Goal: Task Accomplishment & Management: Use online tool/utility

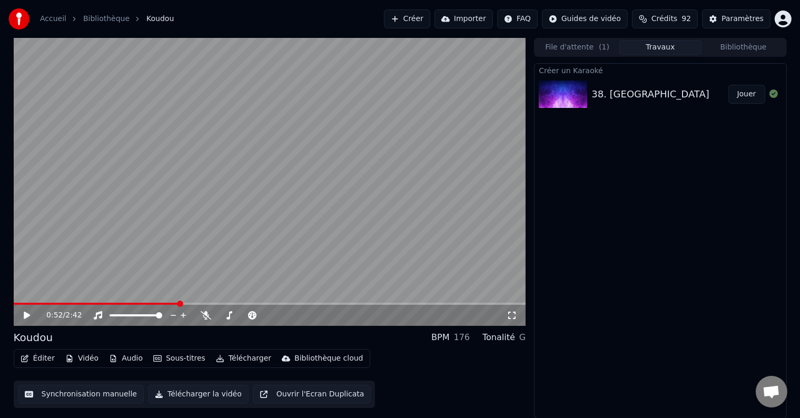
click at [20, 318] on div "0:52 / 2:42" at bounding box center [270, 315] width 504 height 11
click at [200, 310] on div "0:52 / 2:42" at bounding box center [276, 315] width 460 height 11
click at [208, 318] on icon at bounding box center [206, 315] width 11 height 8
click at [23, 301] on span at bounding box center [26, 304] width 6 height 6
click at [25, 314] on icon at bounding box center [27, 315] width 6 height 7
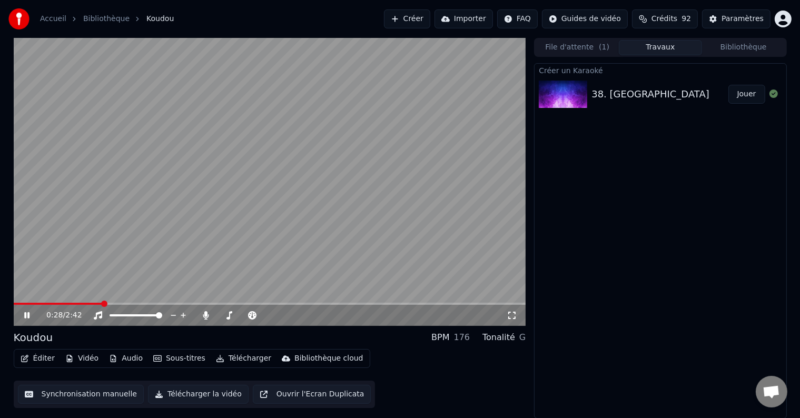
click at [80, 394] on button "Synchronisation manuelle" at bounding box center [81, 394] width 126 height 19
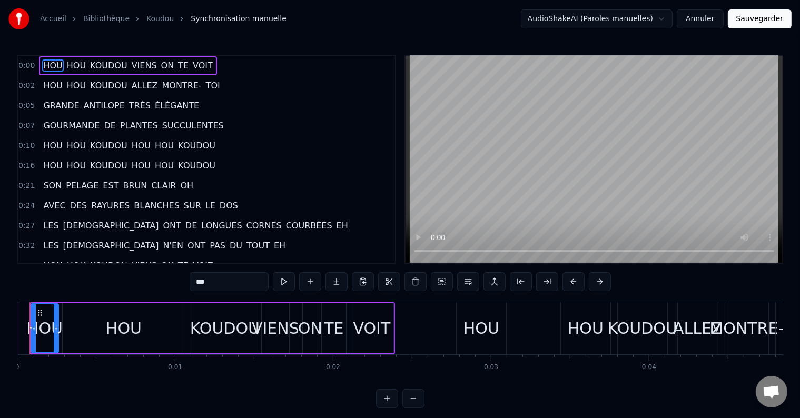
click at [14, 338] on div "Accueil Bibliothèque Koudou Synchronisation manuelle AudioShakeAI (Paroles manu…" at bounding box center [400, 204] width 800 height 408
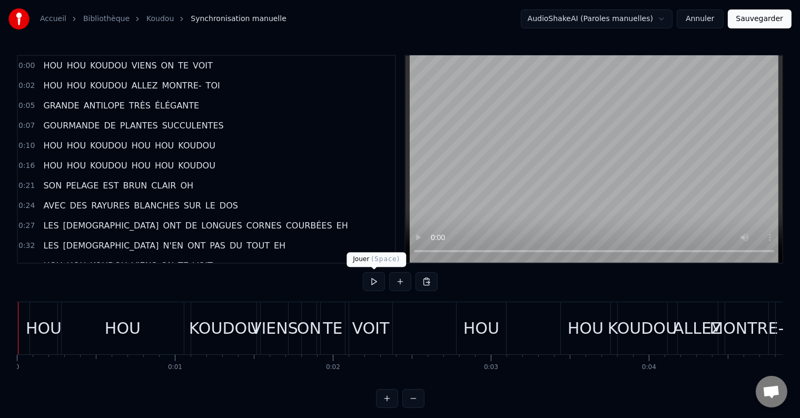
click at [376, 278] on button at bounding box center [374, 281] width 22 height 19
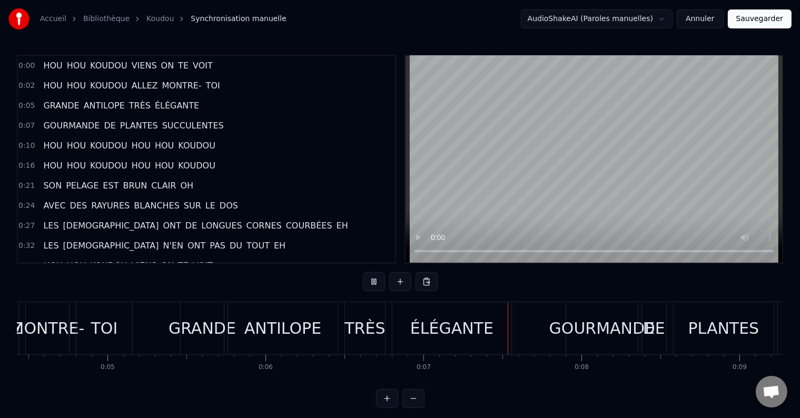
scroll to position [0, 684]
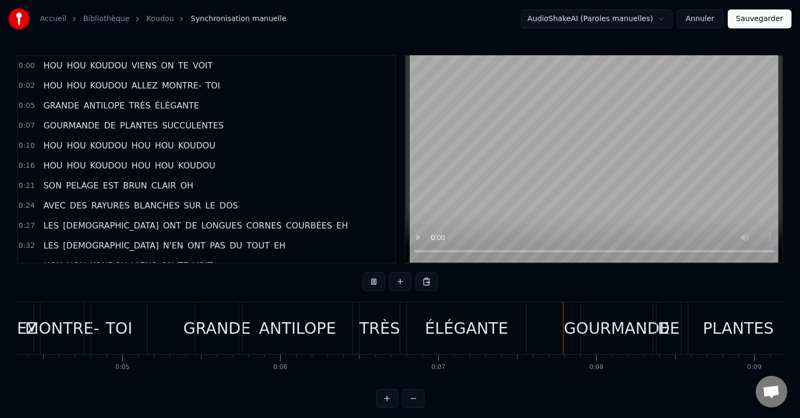
click at [88, 327] on div "MONTRE-" at bounding box center [62, 328] width 74 height 24
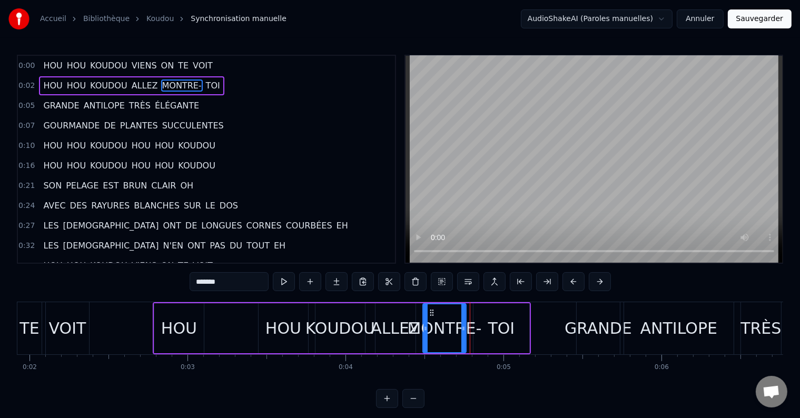
scroll to position [0, 0]
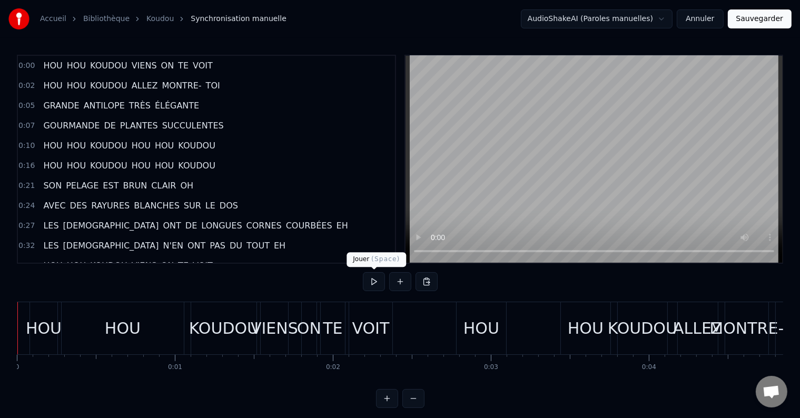
click at [381, 280] on button at bounding box center [374, 281] width 22 height 19
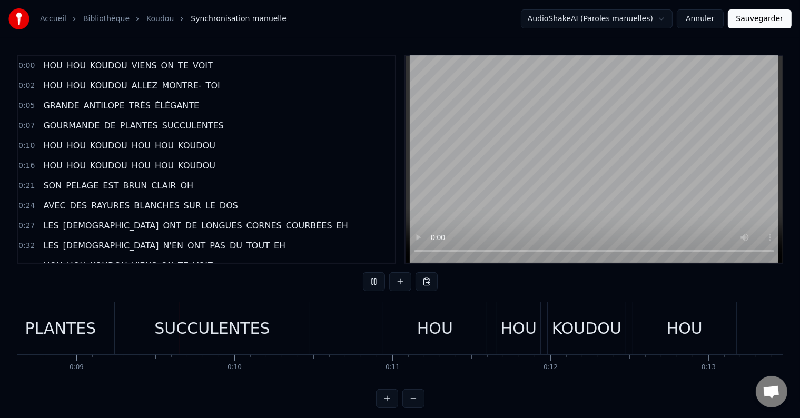
scroll to position [0, 1364]
click at [144, 335] on div "SUCCULENTES" at bounding box center [210, 328] width 195 height 52
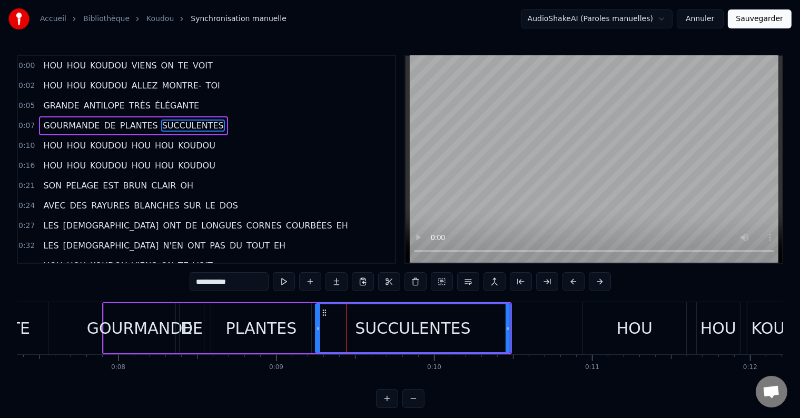
scroll to position [0, 1153]
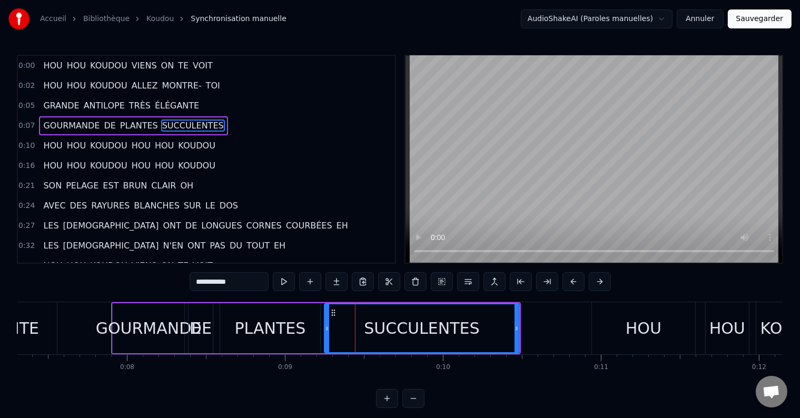
click at [175, 323] on div "GOURMANDE" at bounding box center [149, 328] width 106 height 24
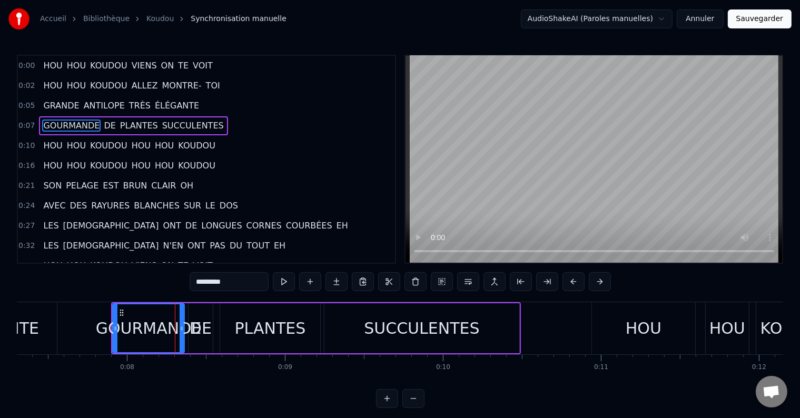
click at [200, 326] on div "DE" at bounding box center [201, 328] width 22 height 24
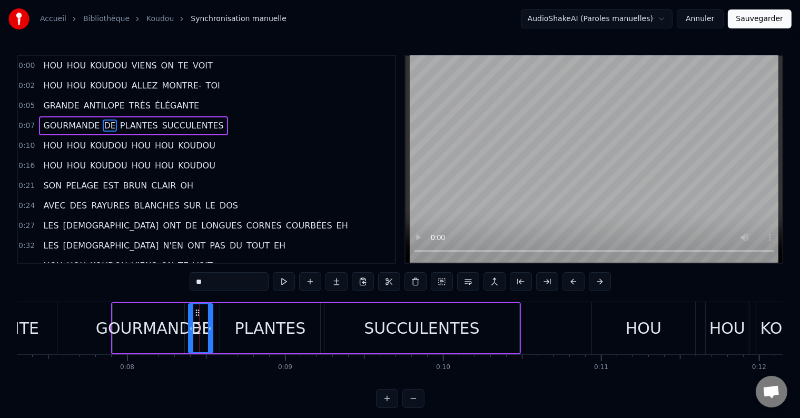
click at [280, 330] on div "PLANTES" at bounding box center [270, 328] width 71 height 24
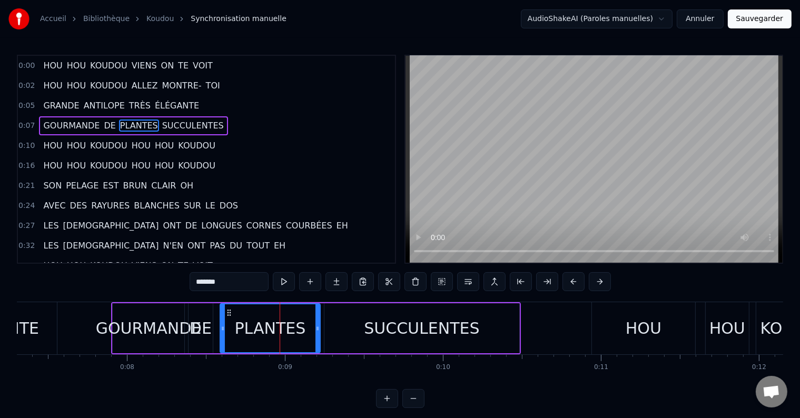
click at [370, 332] on div "SUCCULENTES" at bounding box center [421, 328] width 195 height 50
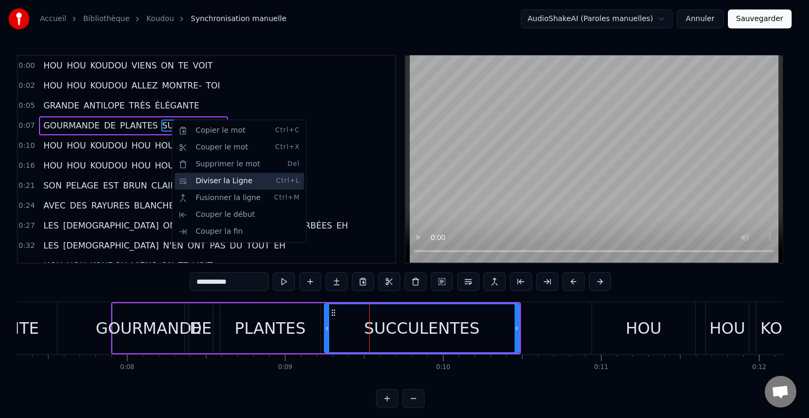
click at [201, 175] on div "Diviser la Ligne Ctrl+L" at bounding box center [239, 181] width 130 height 17
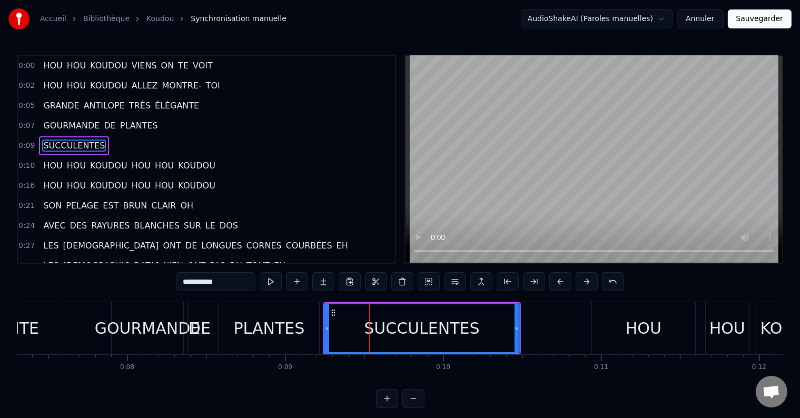
click at [124, 339] on div "GOURMANDE" at bounding box center [148, 328] width 106 height 24
type input "*********"
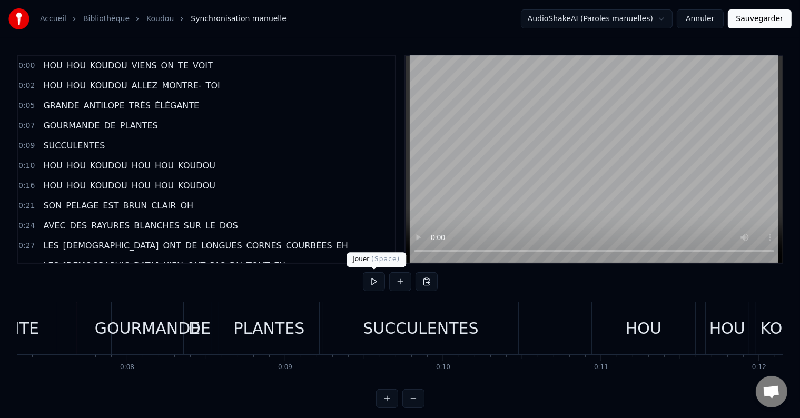
click at [377, 281] on button at bounding box center [374, 281] width 22 height 19
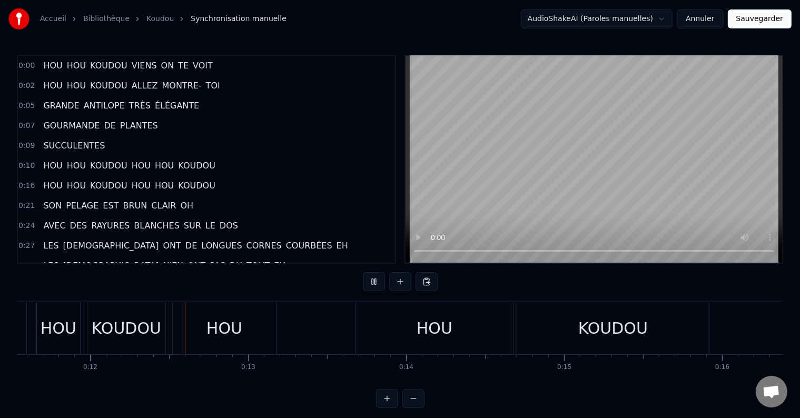
scroll to position [0, 1824]
click at [204, 333] on div "HOU" at bounding box center [222, 328] width 36 height 24
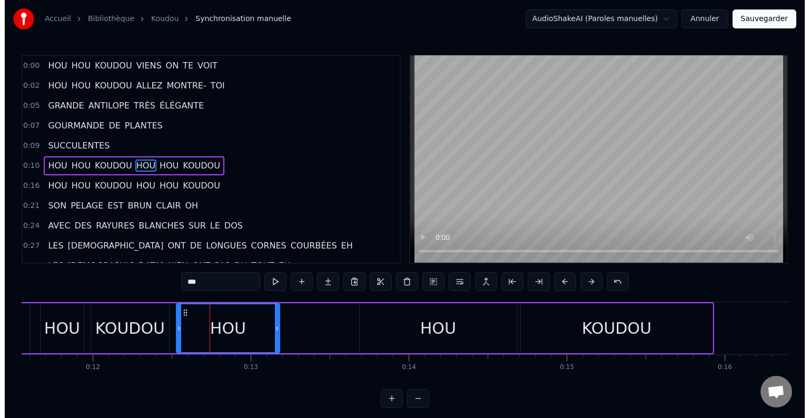
scroll to position [3, 0]
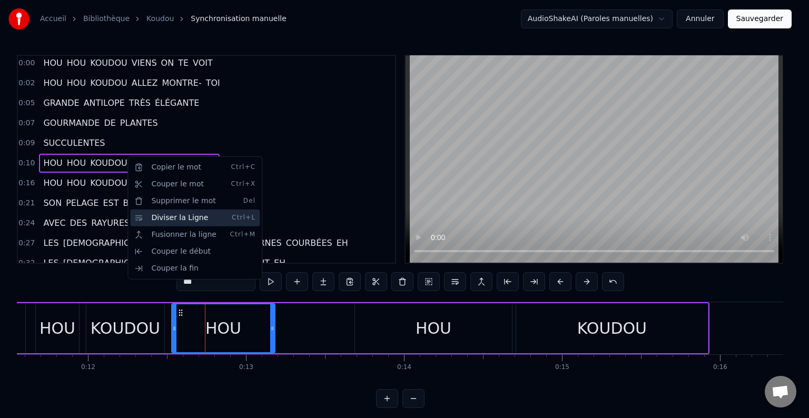
click at [166, 223] on div "Diviser la Ligne Ctrl+L" at bounding box center [195, 218] width 130 height 17
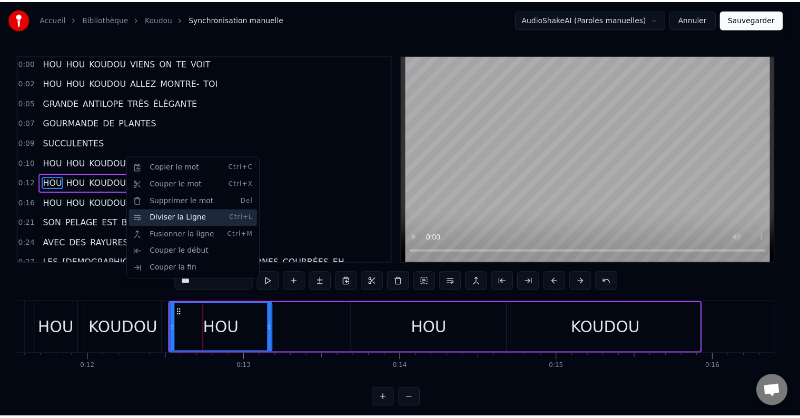
scroll to position [22, 0]
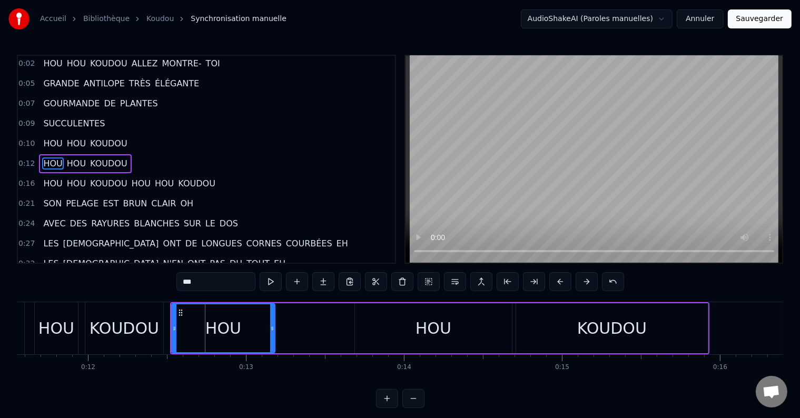
click at [133, 177] on span "HOU" at bounding box center [141, 183] width 21 height 12
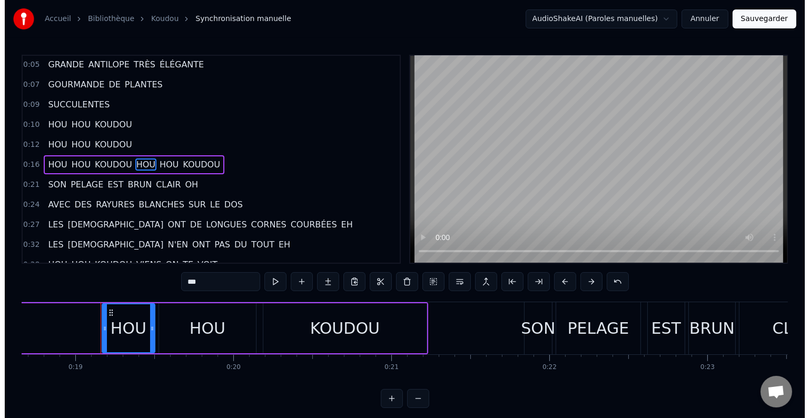
scroll to position [0, 2973]
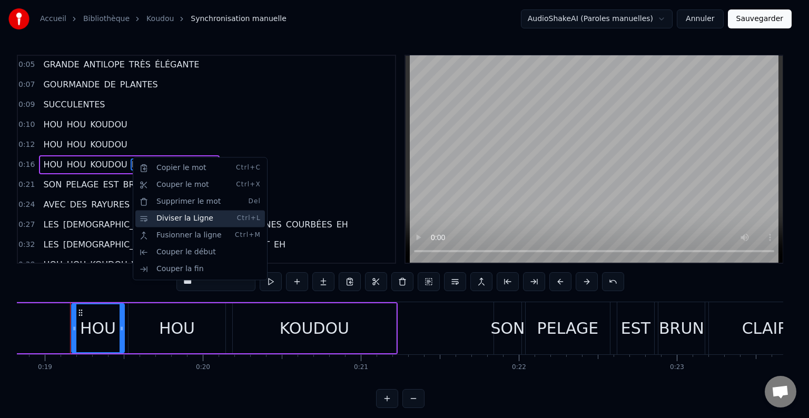
click at [155, 215] on div "Diviser la Ligne Ctrl+L" at bounding box center [200, 218] width 130 height 17
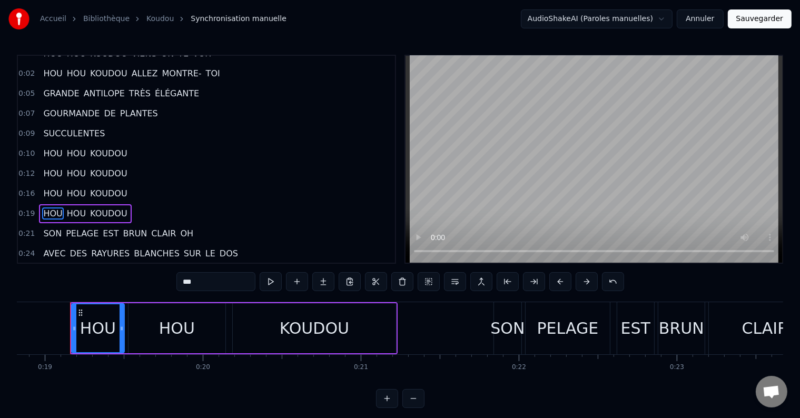
scroll to position [0, 0]
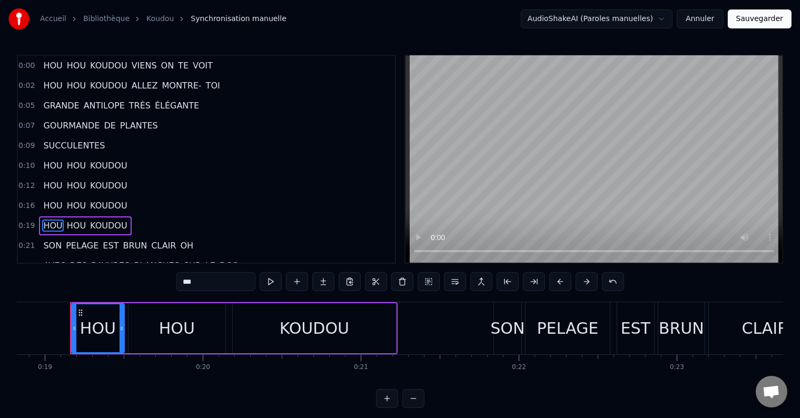
click at [44, 63] on span "HOU" at bounding box center [52, 65] width 21 height 12
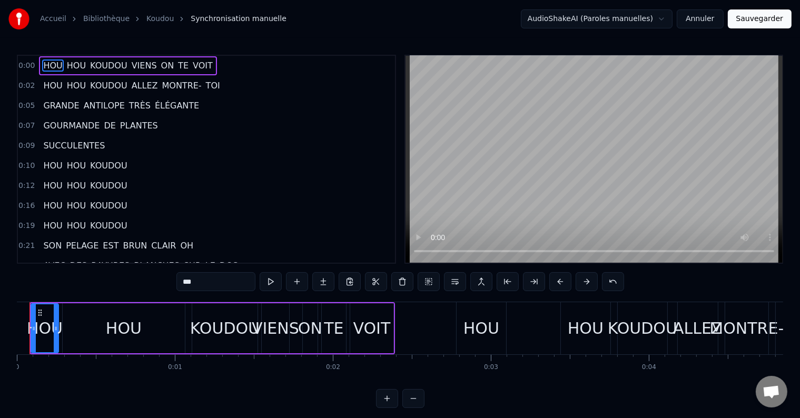
click at [16, 334] on div "Accueil Bibliothèque Koudou Synchronisation manuelle AudioShakeAI (Paroles manu…" at bounding box center [400, 204] width 800 height 408
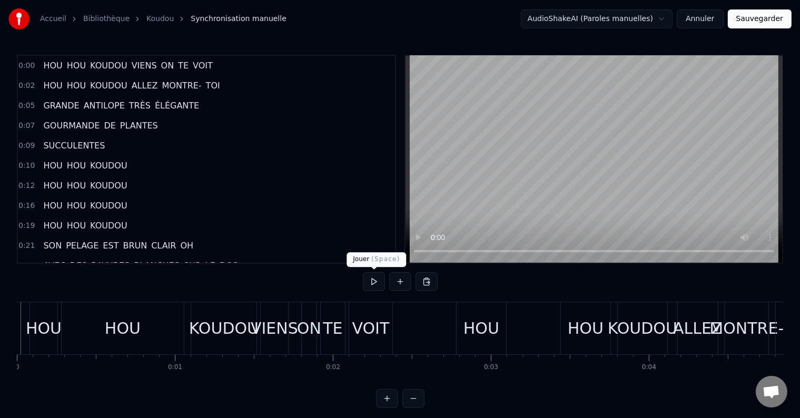
click at [373, 276] on button at bounding box center [374, 281] width 22 height 19
click at [364, 280] on button at bounding box center [374, 281] width 22 height 19
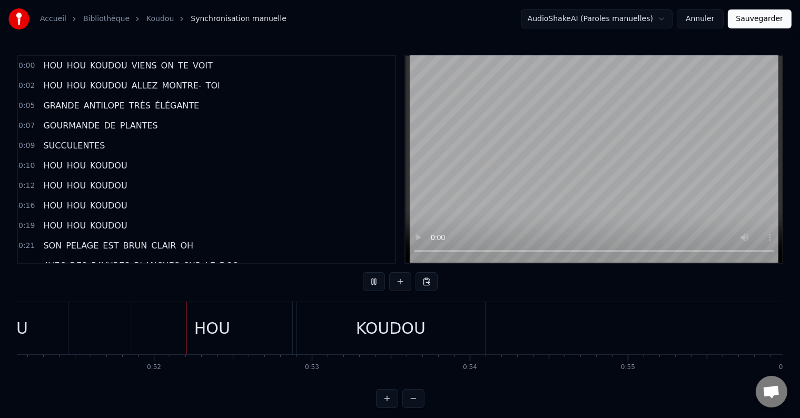
scroll to position [0, 8080]
click at [373, 287] on button at bounding box center [374, 281] width 22 height 19
